Goal: Information Seeking & Learning: Check status

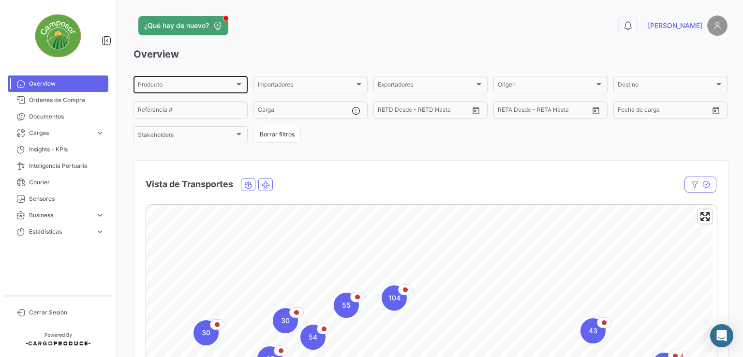
click at [235, 84] on div at bounding box center [239, 84] width 9 height 8
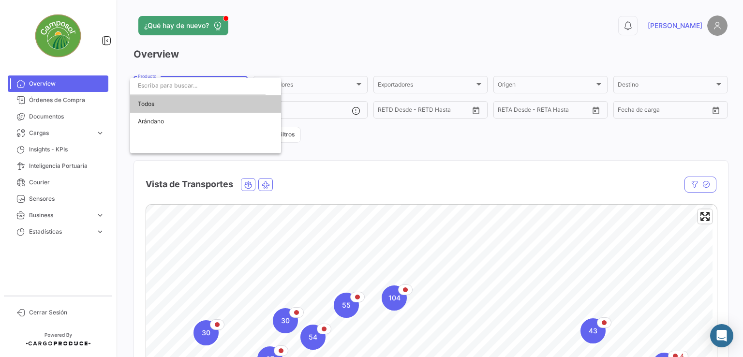
click at [347, 84] on div at bounding box center [371, 178] width 743 height 357
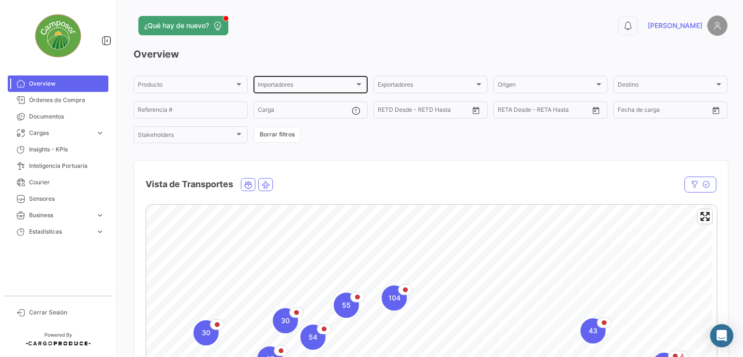
click at [356, 83] on div at bounding box center [358, 84] width 5 height 2
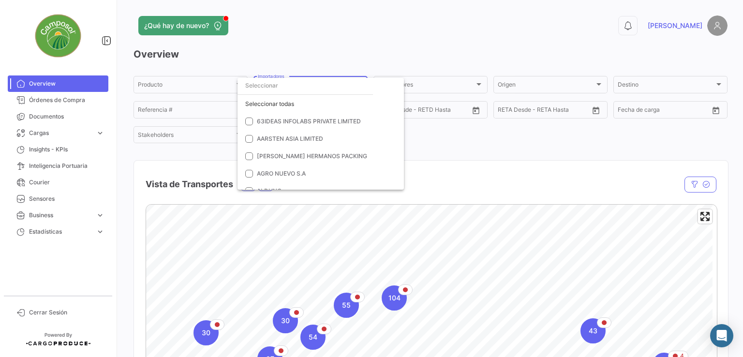
click at [459, 32] on div at bounding box center [371, 178] width 743 height 357
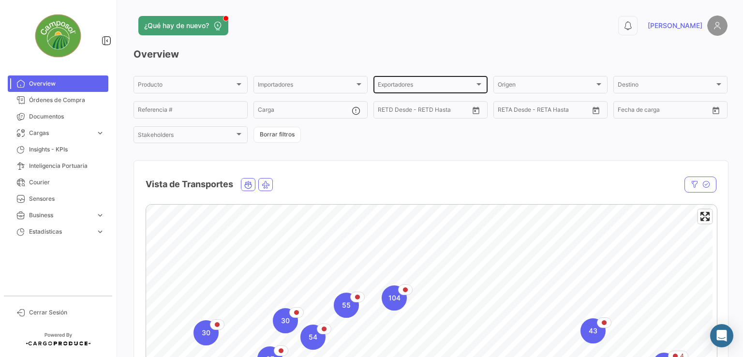
click at [475, 82] on div at bounding box center [479, 84] width 9 height 8
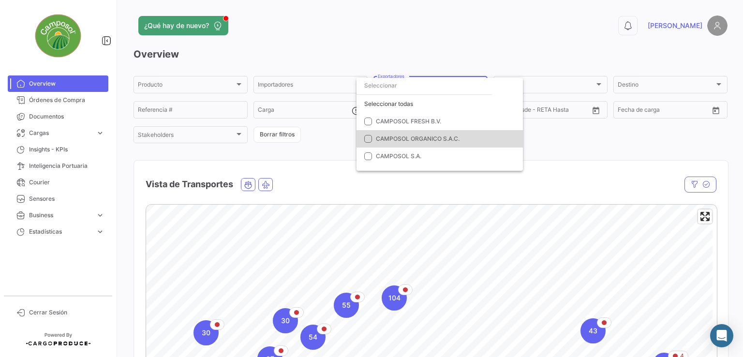
click at [369, 140] on mat-pseudo-checkbox at bounding box center [368, 139] width 8 height 8
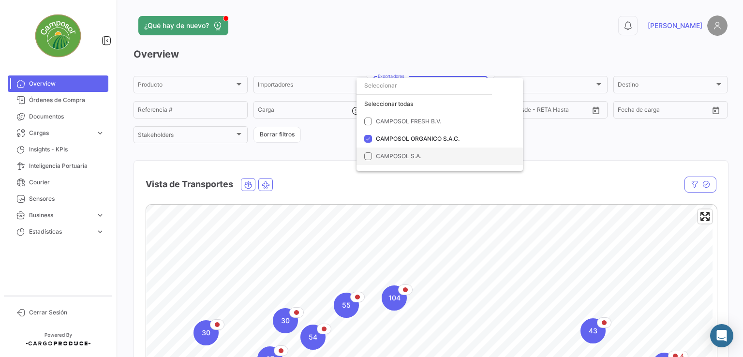
click at [370, 153] on mat-pseudo-checkbox at bounding box center [368, 156] width 8 height 8
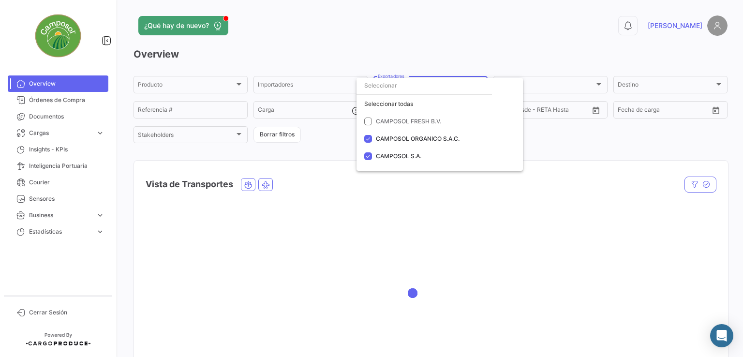
click at [511, 39] on div at bounding box center [371, 178] width 743 height 357
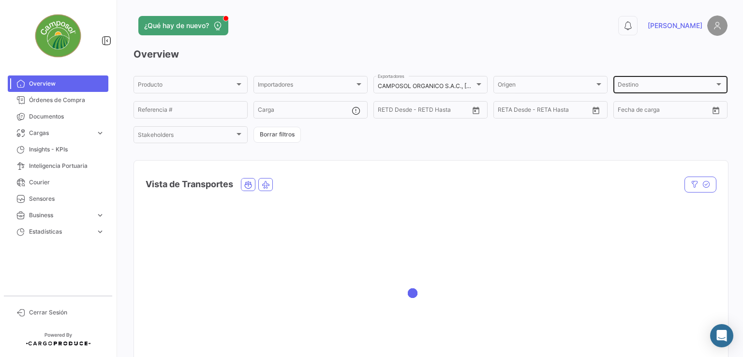
click at [708, 86] on div "Destino" at bounding box center [666, 86] width 97 height 7
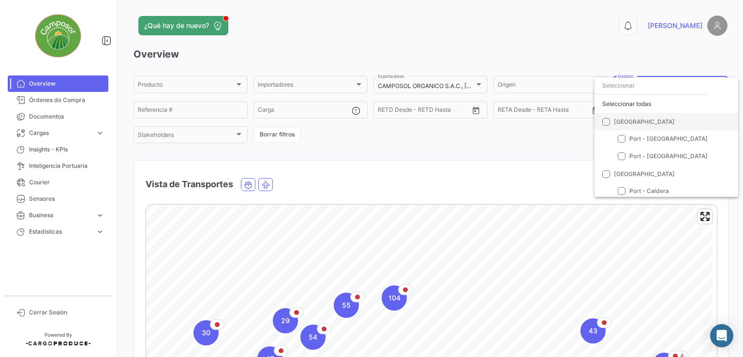
click at [603, 122] on span at bounding box center [606, 122] width 8 height 8
click at [606, 125] on input "[GEOGRAPHIC_DATA]" at bounding box center [606, 125] width 0 height 0
checkbox input "true"
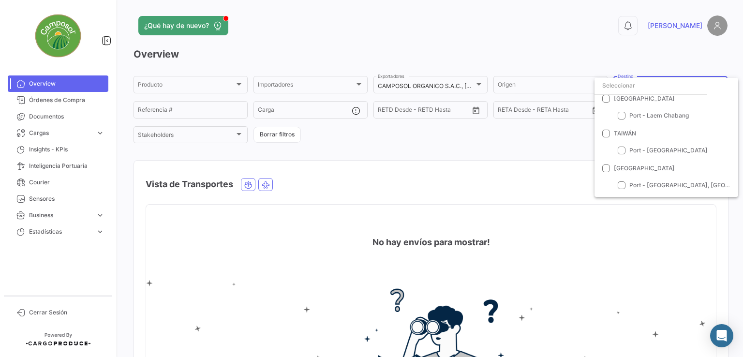
scroll to position [629, 0]
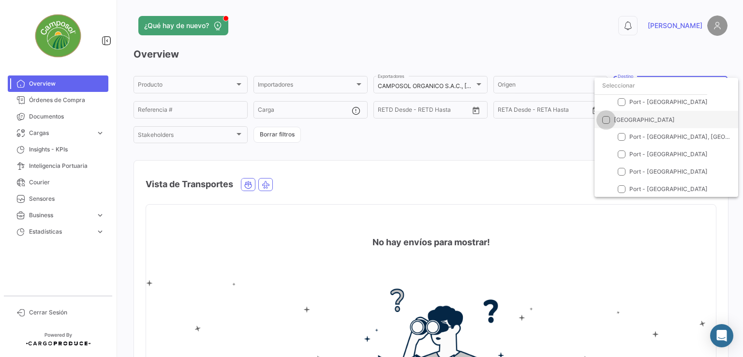
click at [603, 119] on span at bounding box center [606, 120] width 8 height 8
click at [606, 123] on input "[GEOGRAPHIC_DATA]" at bounding box center [606, 123] width 0 height 0
checkbox input "true"
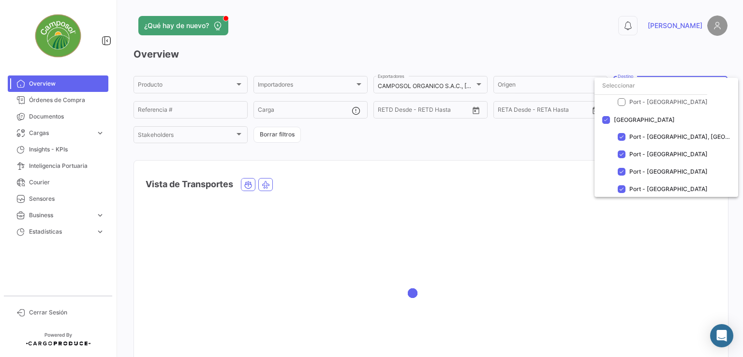
click at [555, 146] on div at bounding box center [371, 178] width 743 height 357
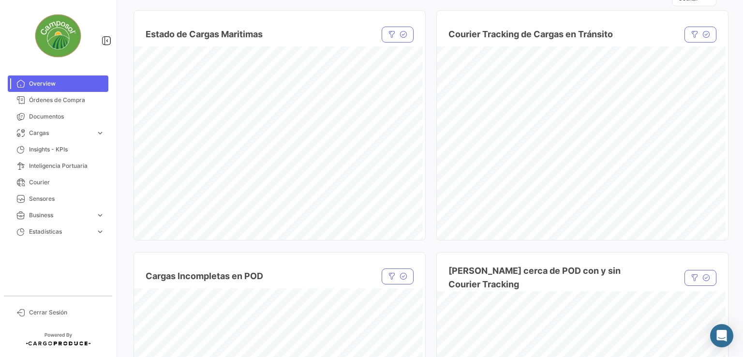
scroll to position [729, 0]
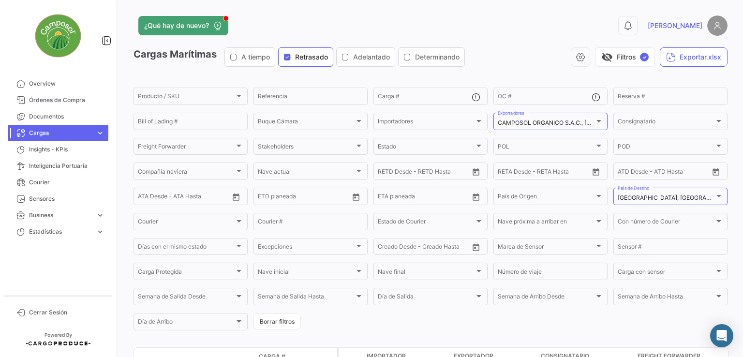
scroll to position [97, 0]
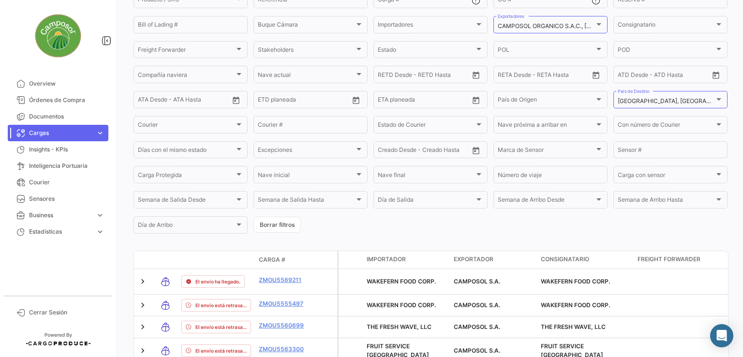
click at [388, 261] on span "Importador" at bounding box center [386, 259] width 39 height 9
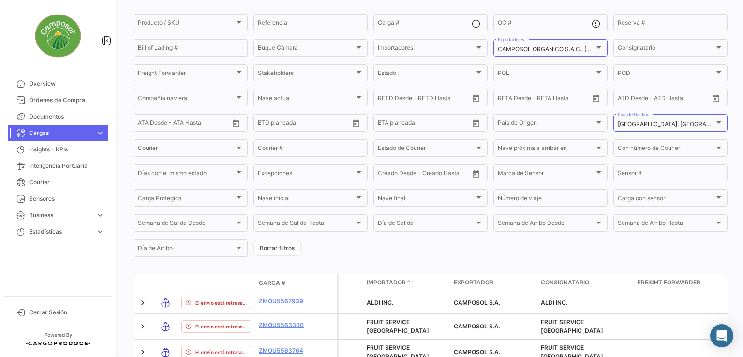
scroll to position [0, 0]
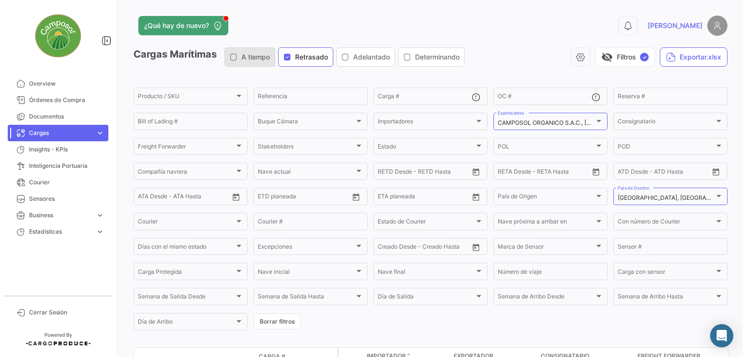
click at [232, 59] on icon "button" at bounding box center [234, 57] width 8 height 8
click at [290, 57] on icon "button" at bounding box center [287, 57] width 8 height 8
click at [348, 55] on icon "button" at bounding box center [345, 57] width 8 height 8
click at [233, 54] on icon "button" at bounding box center [234, 57] width 8 height 8
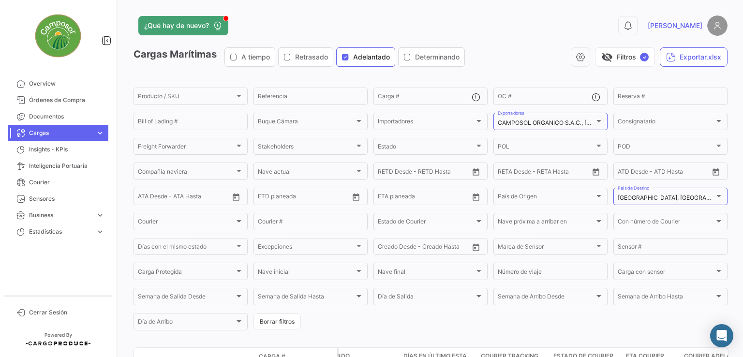
click at [349, 55] on icon "button" at bounding box center [345, 57] width 8 height 8
click at [411, 59] on icon "button" at bounding box center [407, 57] width 8 height 8
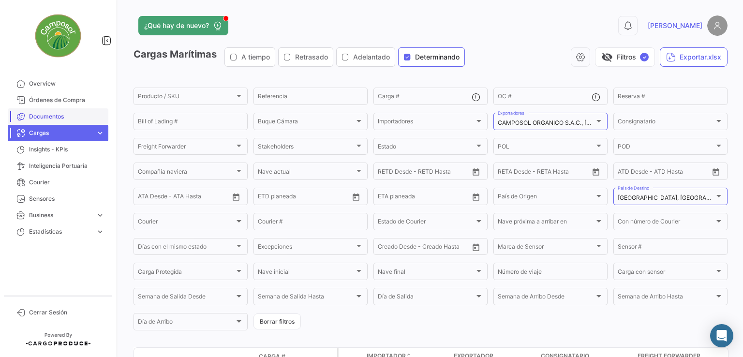
click at [48, 122] on link "Documentos" at bounding box center [58, 116] width 101 height 16
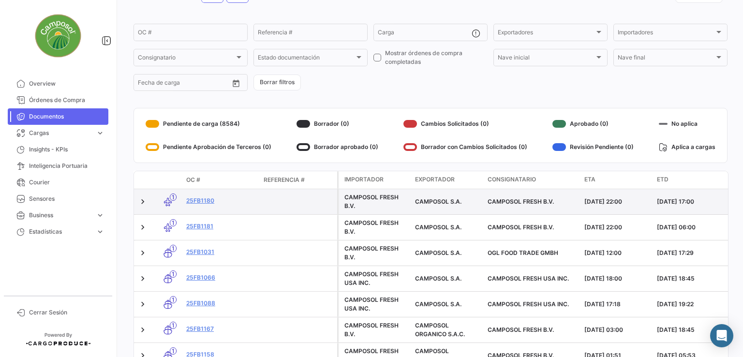
scroll to position [48, 0]
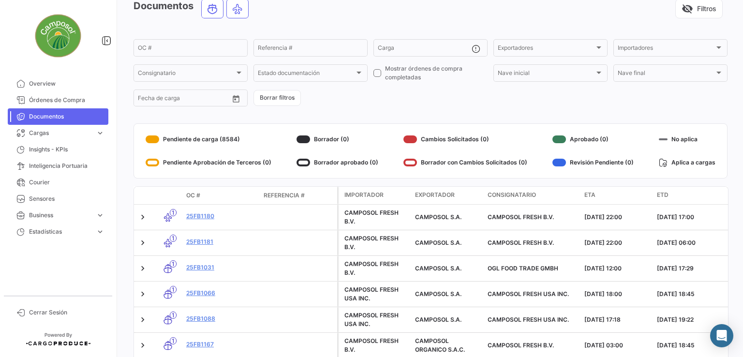
click at [575, 141] on div "Aprobado (0)" at bounding box center [592, 139] width 81 height 15
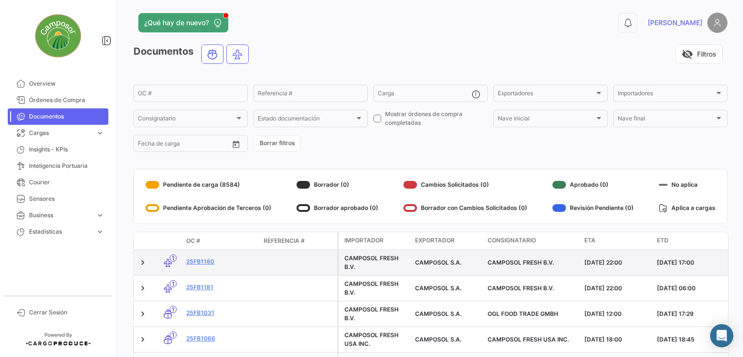
scroll to position [0, 0]
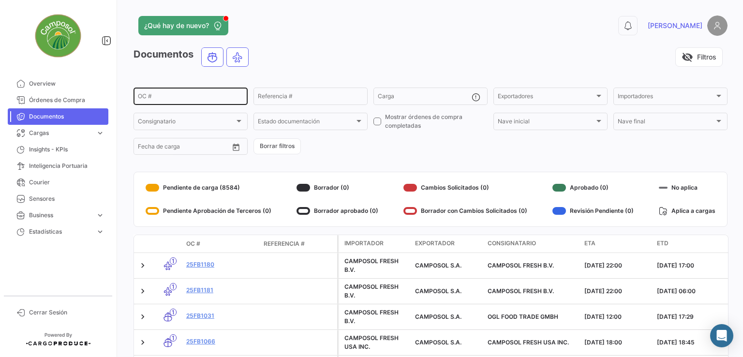
click at [174, 99] on input "OC #" at bounding box center [190, 97] width 105 height 7
paste input "25FB1180 25FB1181"
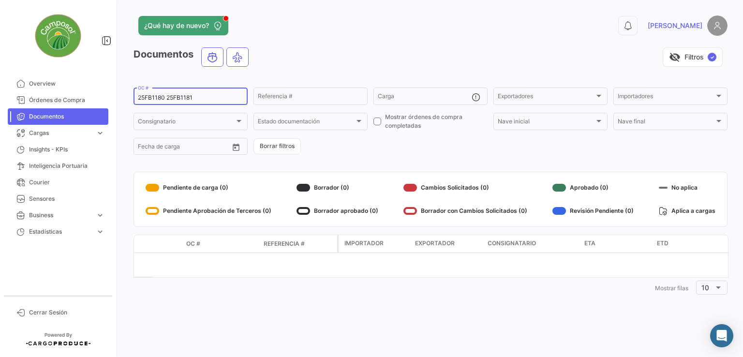
click at [166, 97] on input "25FB1180 25FB1181" at bounding box center [190, 97] width 105 height 7
click at [203, 94] on div "25FB1180,25FB1181 OC #" at bounding box center [190, 95] width 105 height 19
drag, startPoint x: 210, startPoint y: 95, endPoint x: 100, endPoint y: 97, distance: 110.3
click at [100, 97] on mat-sidenav-container "Overview Órdenes de Compra Documentos Cargas expand_more Cargas Aéreas Cargas M…" at bounding box center [371, 178] width 743 height 357
paste input
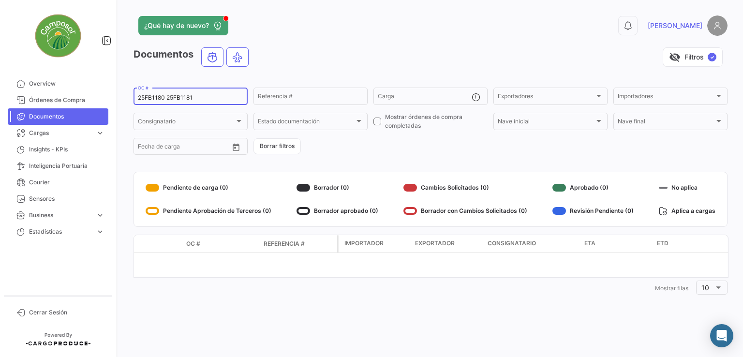
click at [186, 92] on div "25FB1180 25FB1181 OC #" at bounding box center [190, 95] width 105 height 19
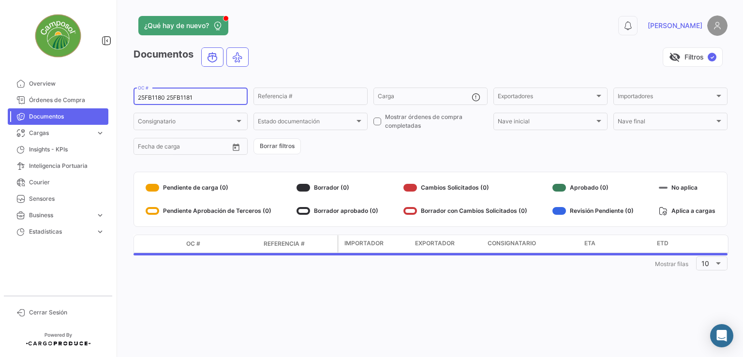
click at [180, 97] on input "25FB1180 25FB1181" at bounding box center [190, 97] width 105 height 7
click at [181, 97] on input "25FB1180 25FB1181" at bounding box center [190, 97] width 105 height 7
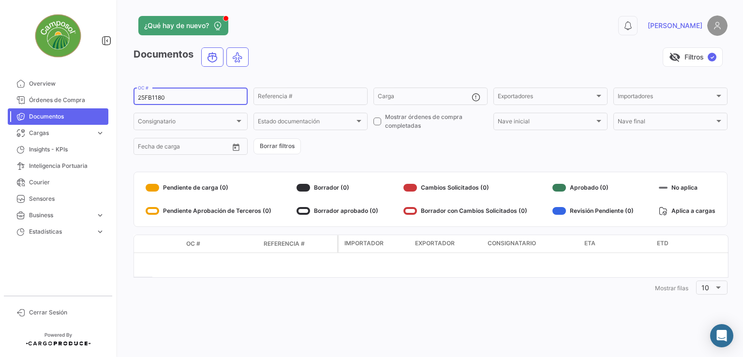
type input "25FB1180"
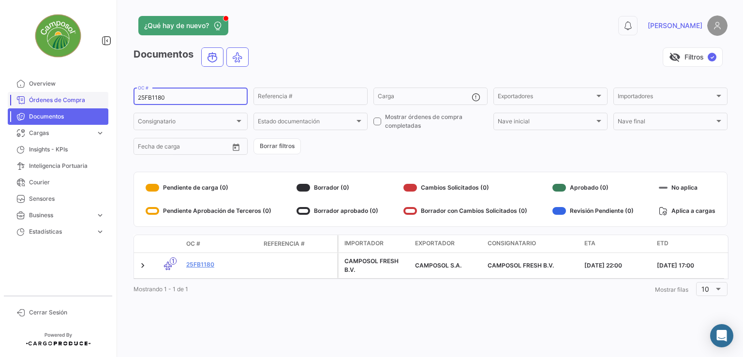
drag, startPoint x: 203, startPoint y: 95, endPoint x: 73, endPoint y: 98, distance: 130.2
click at [73, 98] on mat-sidenav-container "Overview Órdenes de Compra Documentos Cargas expand_more Cargas Aéreas Cargas M…" at bounding box center [371, 178] width 743 height 357
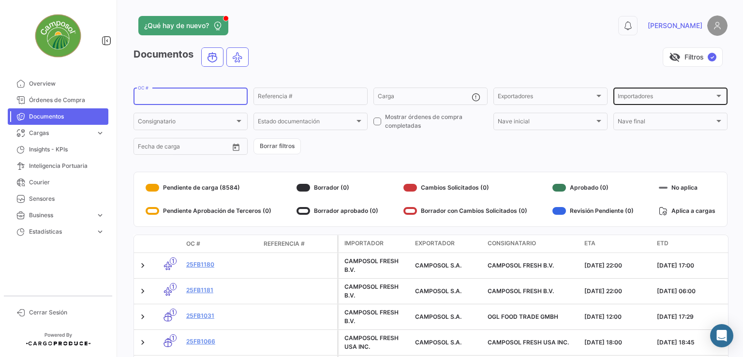
click at [714, 93] on div at bounding box center [718, 96] width 9 height 8
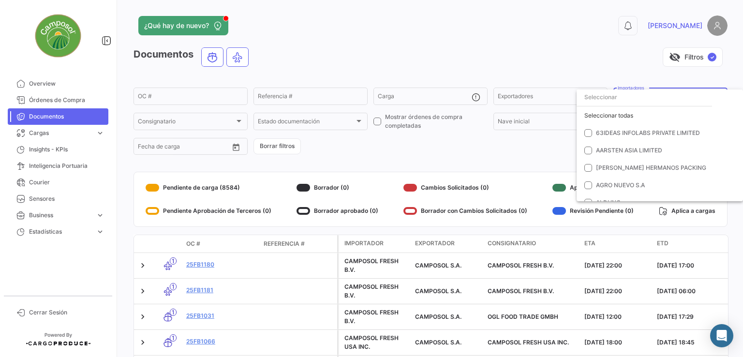
click at [590, 41] on div at bounding box center [371, 178] width 743 height 357
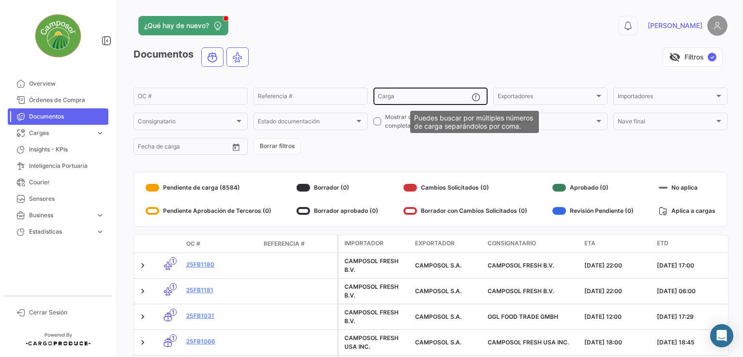
click at [474, 97] on mat-icon at bounding box center [478, 98] width 12 height 12
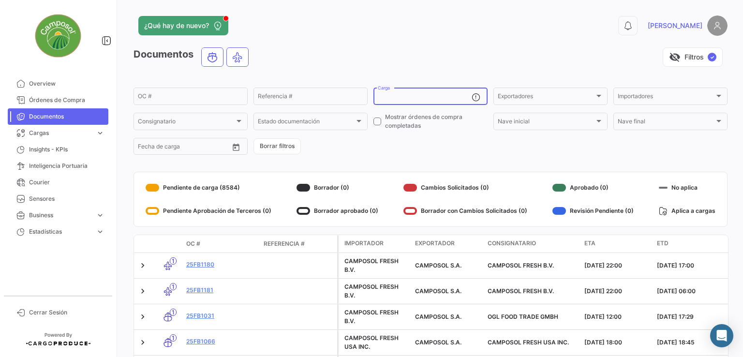
click at [514, 55] on div "visibility_off Filtros ✓" at bounding box center [491, 56] width 471 height 19
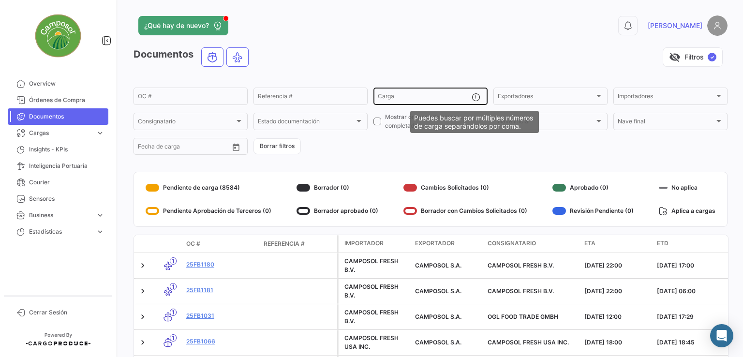
click at [472, 94] on mat-icon at bounding box center [478, 98] width 12 height 12
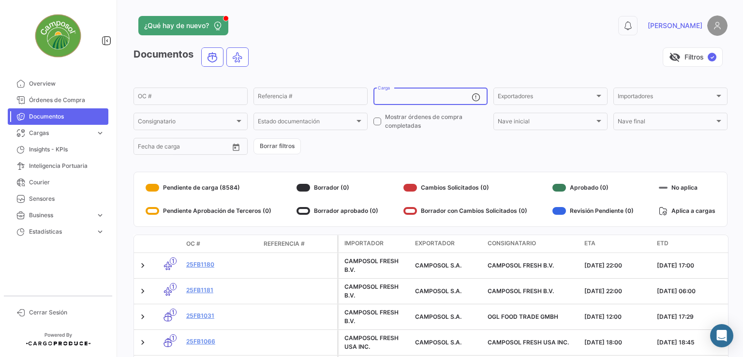
click at [461, 40] on app-header "¿Qué hay de nuevo? 0 [PERSON_NAME]" at bounding box center [431, 31] width 594 height 32
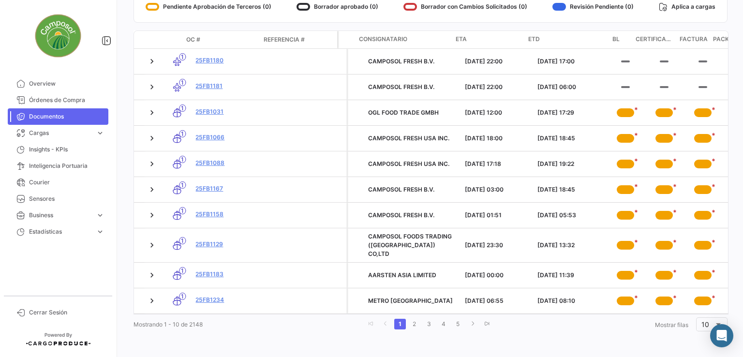
scroll to position [0, 157]
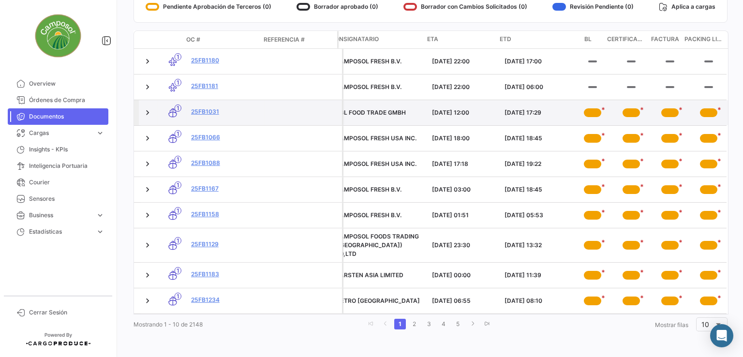
click at [584, 108] on div "*" at bounding box center [592, 112] width 17 height 9
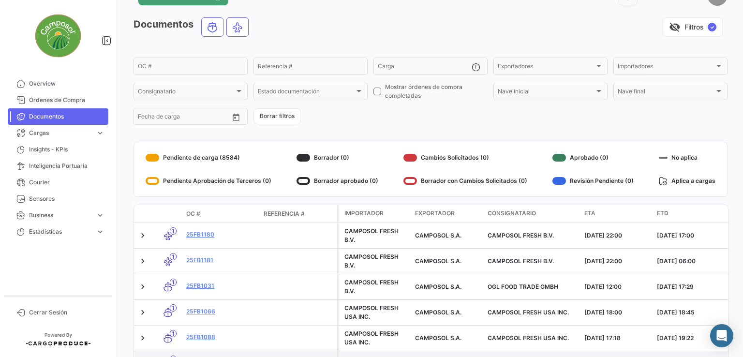
scroll to position [0, 0]
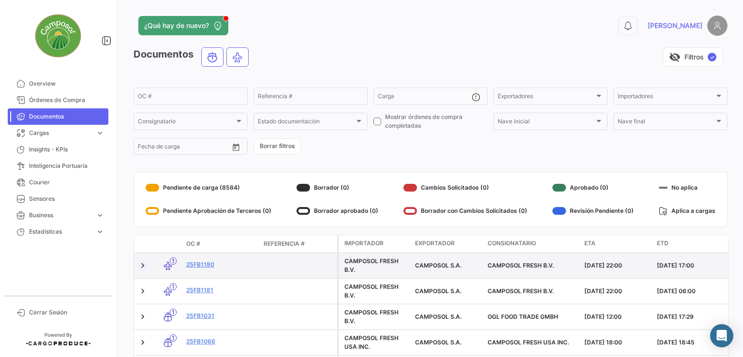
click at [141, 264] on link at bounding box center [143, 266] width 10 height 10
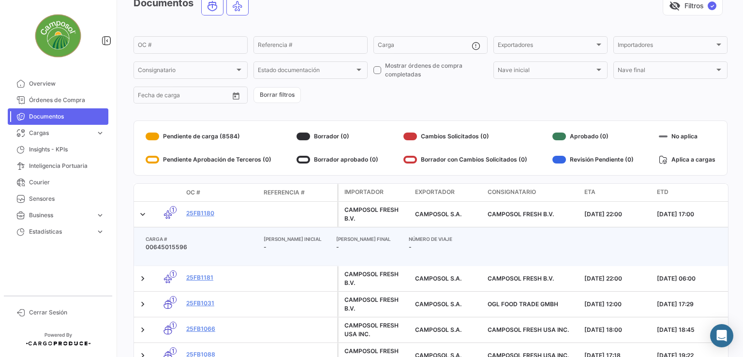
scroll to position [97, 0]
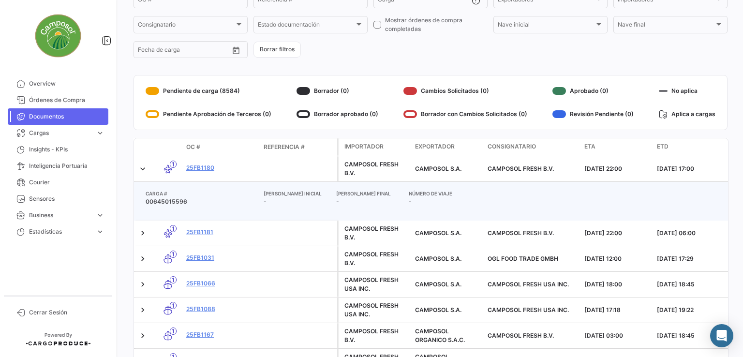
click at [176, 203] on span "00645015596" at bounding box center [201, 201] width 118 height 9
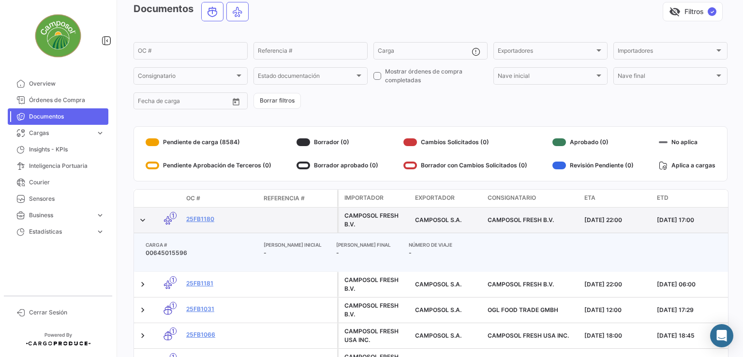
scroll to position [0, 0]
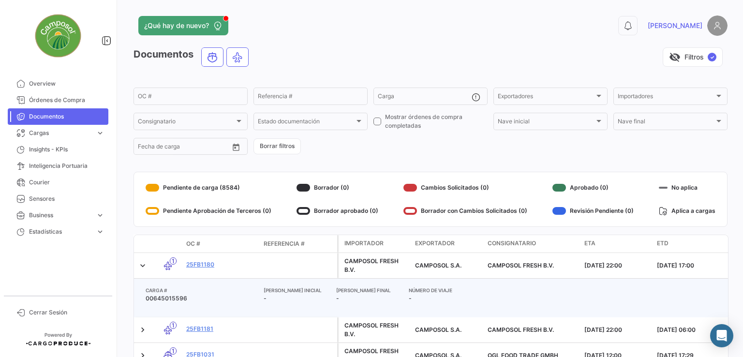
click at [320, 109] on form "OC # Referencia # Carga Exportadores Exportadores Importadores Importadores Con…" at bounding box center [431, 121] width 594 height 70
click at [321, 102] on div "Referencia #" at bounding box center [310, 95] width 105 height 19
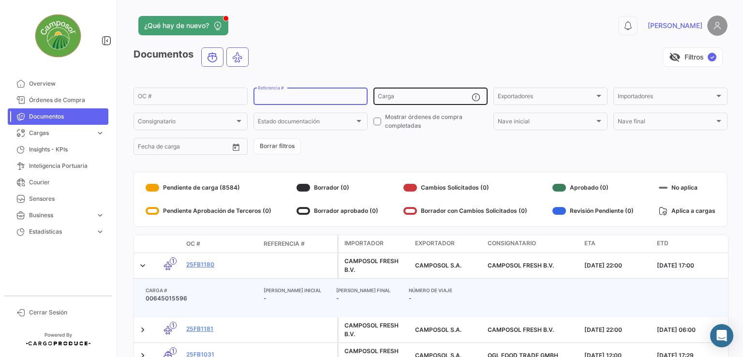
click at [460, 93] on div "Carga" at bounding box center [425, 95] width 94 height 19
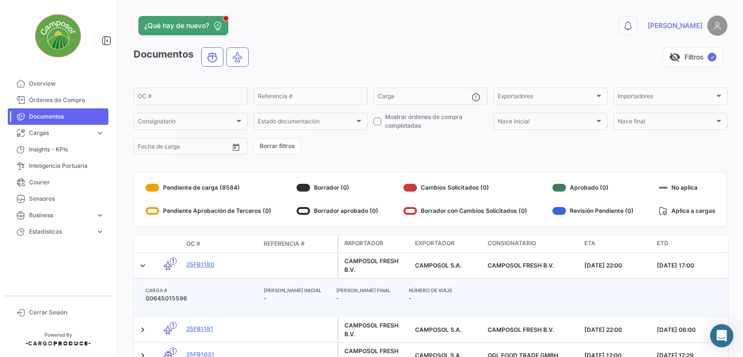
scroll to position [248, 0]
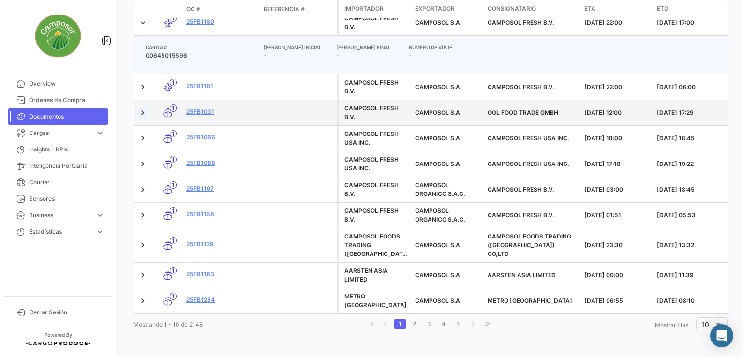
click at [140, 108] on link at bounding box center [143, 113] width 10 height 10
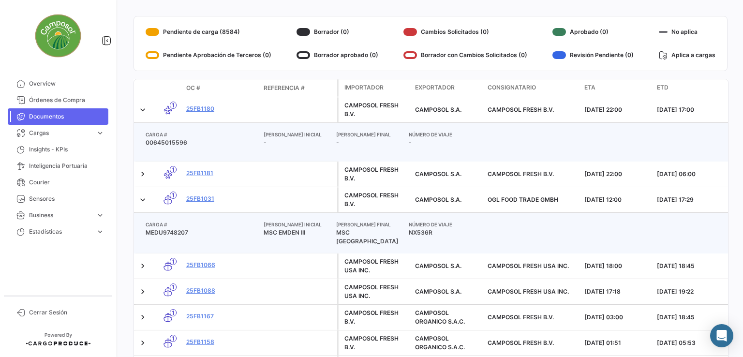
scroll to position [151, 0]
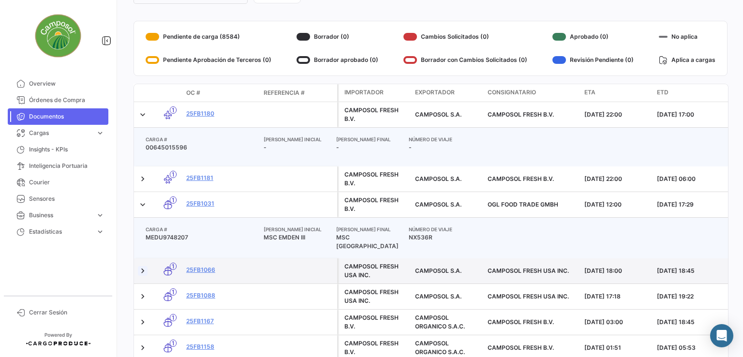
click at [141, 270] on link at bounding box center [143, 271] width 10 height 10
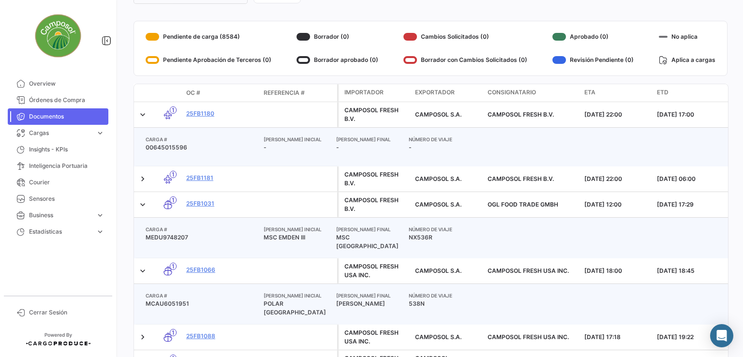
click at [180, 238] on span "MEDU9748207" at bounding box center [201, 237] width 118 height 9
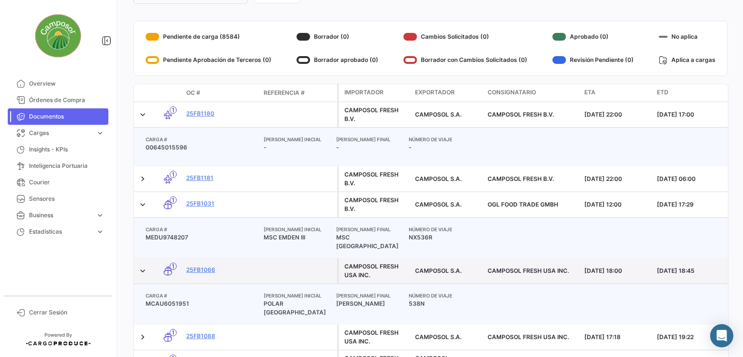
copy span "MEDU9748207"
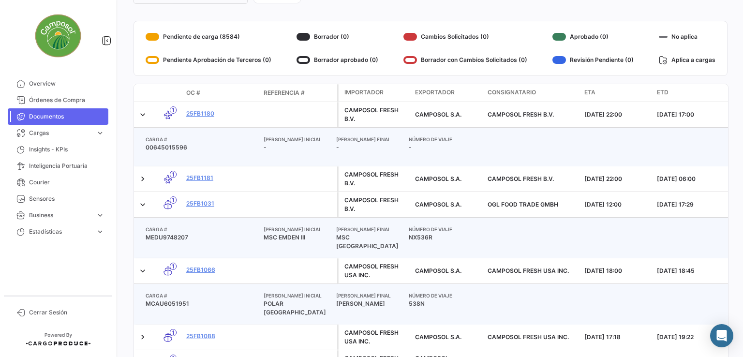
click at [178, 297] on div "CARGA # [PERSON_NAME] INICIAL [PERSON_NAME] FINAL NÚMERO DE VIAJE BL CERTIFICAD…" at bounding box center [506, 304] width 745 height 41
click at [179, 300] on span "MCAU6051951" at bounding box center [201, 303] width 118 height 9
click at [180, 302] on span "MCAU6051951" at bounding box center [201, 303] width 118 height 9
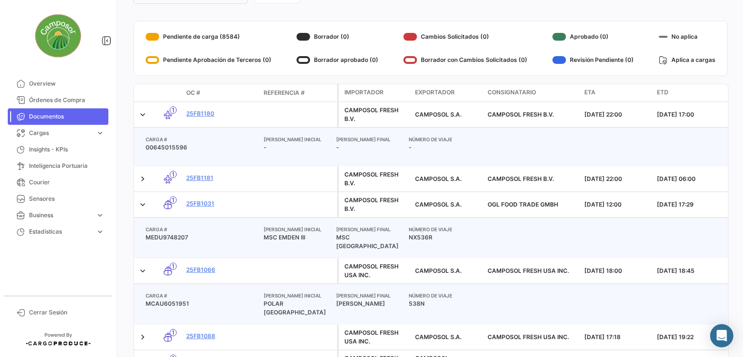
copy span "MCAU6051951"
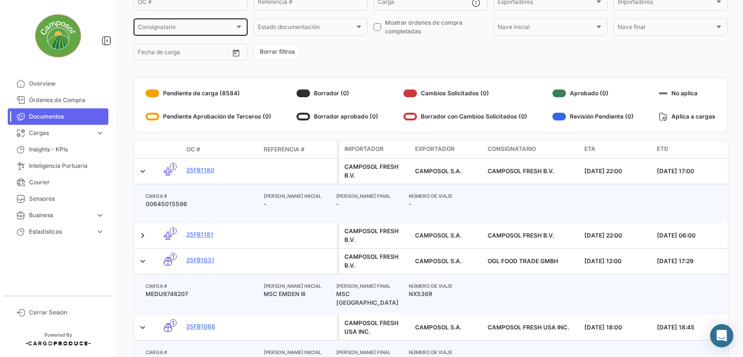
scroll to position [0, 0]
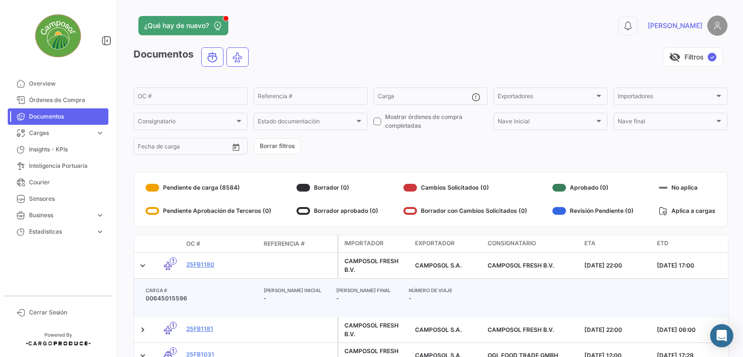
click at [323, 43] on app-header "¿Qué hay de nuevo? 0 [PERSON_NAME]" at bounding box center [431, 31] width 594 height 32
click at [422, 95] on input "Carga" at bounding box center [425, 97] width 94 height 7
paste input "MEDU9748207 MCAU6051951"
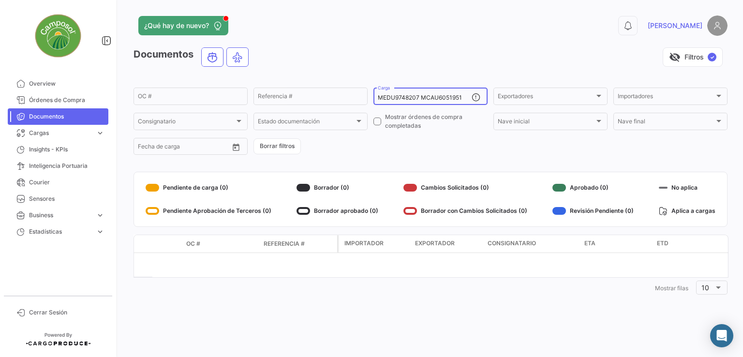
click at [421, 97] on input "MEDU9748207 MCAU6051951" at bounding box center [425, 97] width 94 height 7
type input "MEDU9748207,MCAU6051951"
